Goal: Use online tool/utility: Use online tool/utility

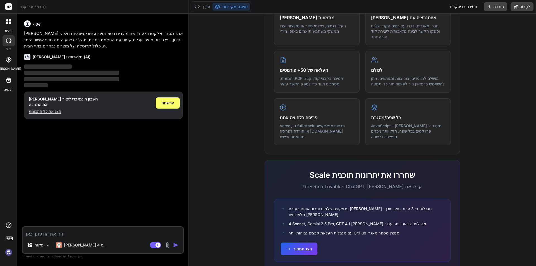
scroll to position [250, 0]
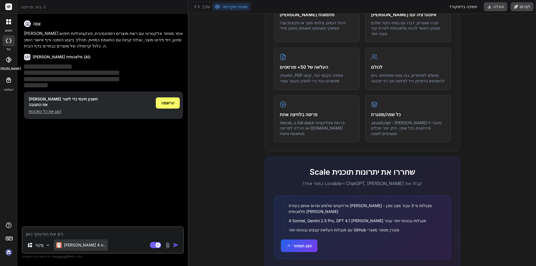
click at [69, 246] on font "[PERSON_NAME] 4 ס.." at bounding box center [85, 245] width 42 height 5
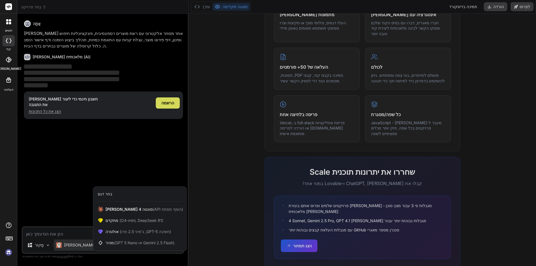
click at [69, 242] on div at bounding box center [268, 133] width 536 height 266
type textarea "x"
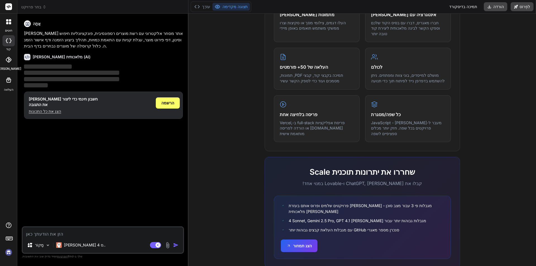
click at [31, 11] on header "בחר פרויקט Created with Pixso." at bounding box center [102, 7] width 171 height 14
click at [32, 9] on font "בחר פרויקט" at bounding box center [31, 6] width 20 height 5
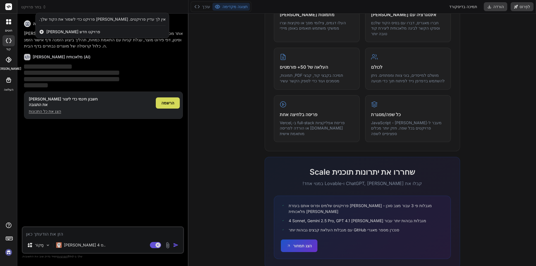
click at [1, 11] on div at bounding box center [8, 7] width 17 height 14
click at [8, 7] on rect at bounding box center [8, 6] width 7 height 7
